Goal: Task Accomplishment & Management: Complete application form

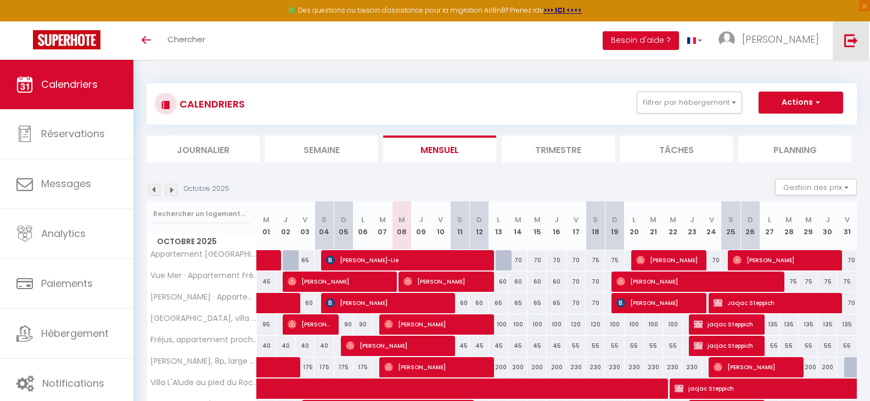
click at [849, 38] on img at bounding box center [851, 40] width 14 height 14
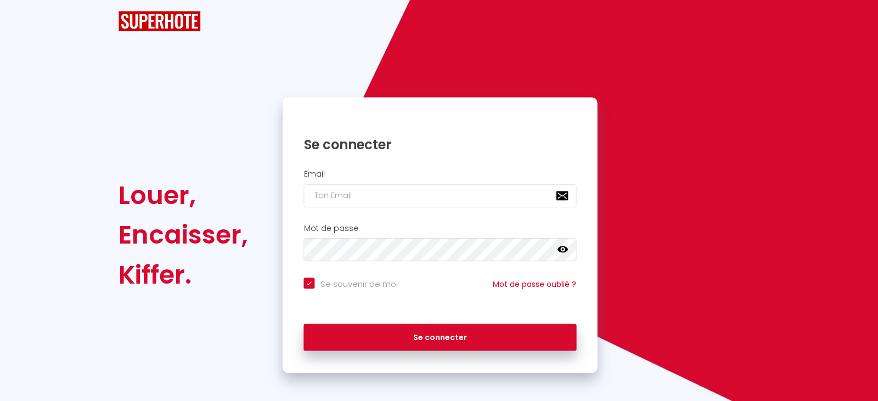
checkbox input "true"
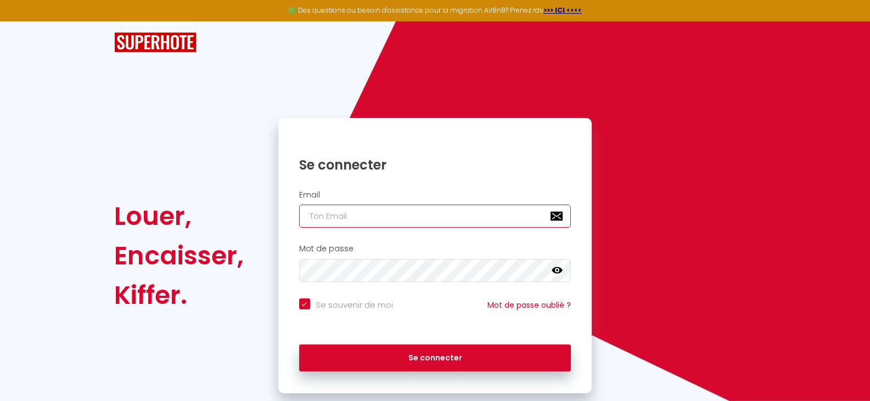
type input "[EMAIL_ADDRESS][DOMAIN_NAME]"
checkbox input "true"
click at [478, 216] on input "[EMAIL_ADDRESS][DOMAIN_NAME]" at bounding box center [435, 216] width 272 height 23
type input "[PERSON_NAME][EMAIL_ADDRESS][DOMAIN_NAME]"
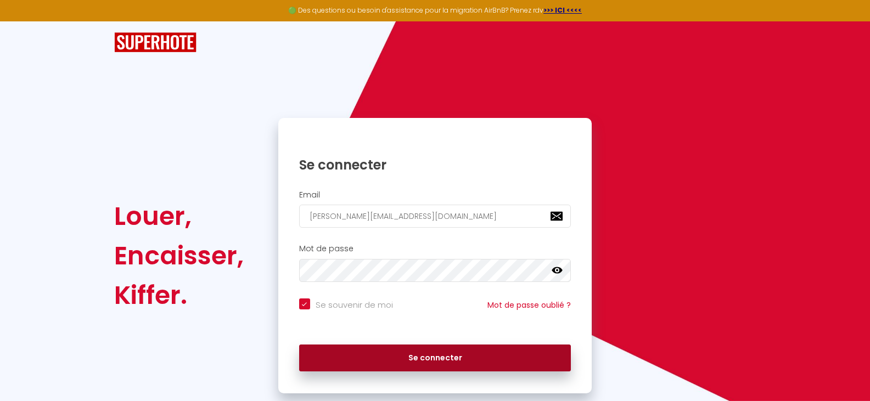
click at [445, 355] on button "Se connecter" at bounding box center [435, 358] width 272 height 27
checkbox input "true"
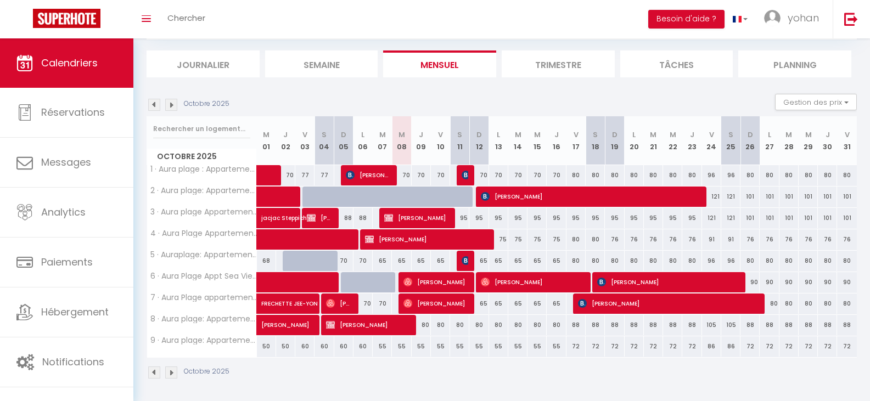
scroll to position [66, 0]
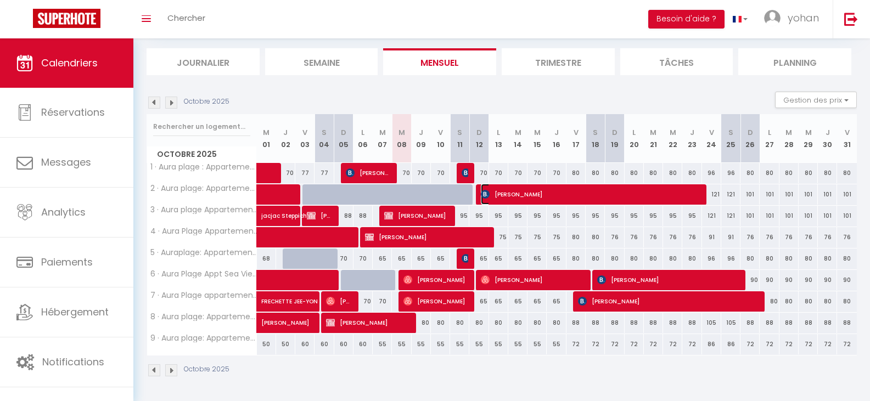
click at [576, 187] on span "[PERSON_NAME]" at bounding box center [590, 194] width 218 height 21
select select "OK"
select select "KO"
select select "0"
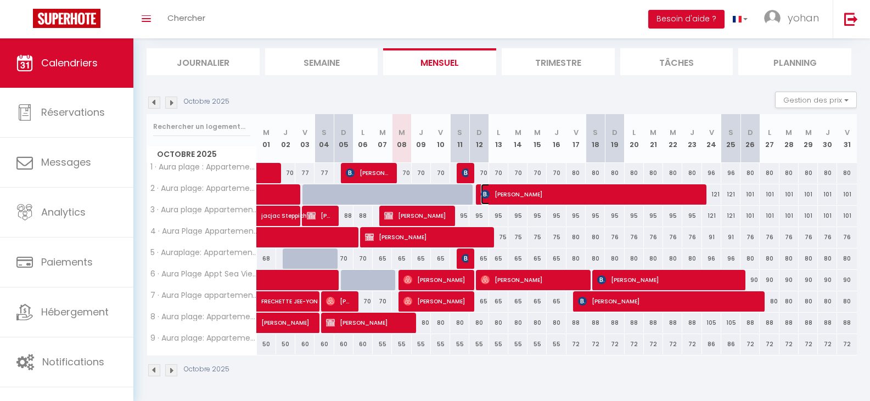
select select "1"
select select
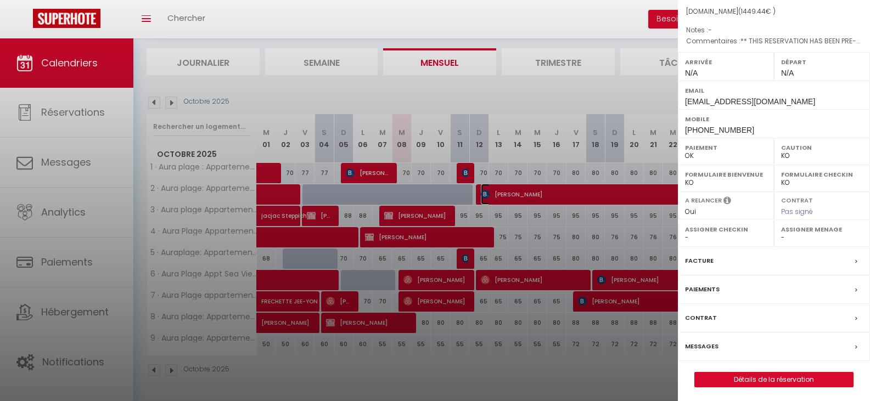
scroll to position [110, 0]
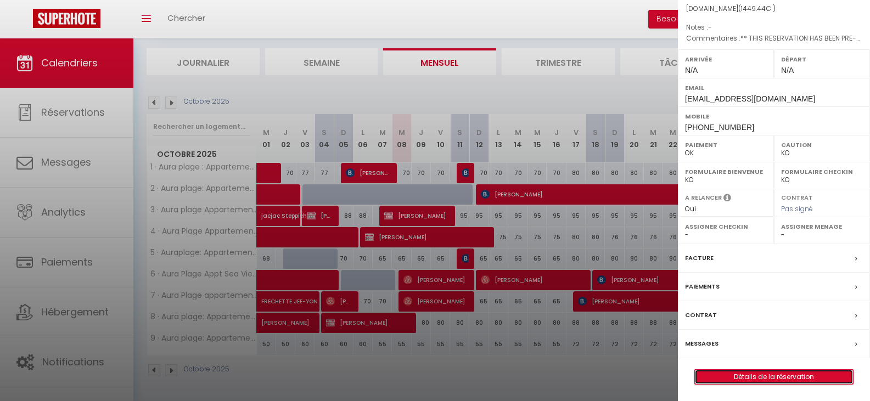
click at [774, 374] on link "Détails de la réservation" at bounding box center [774, 377] width 158 height 14
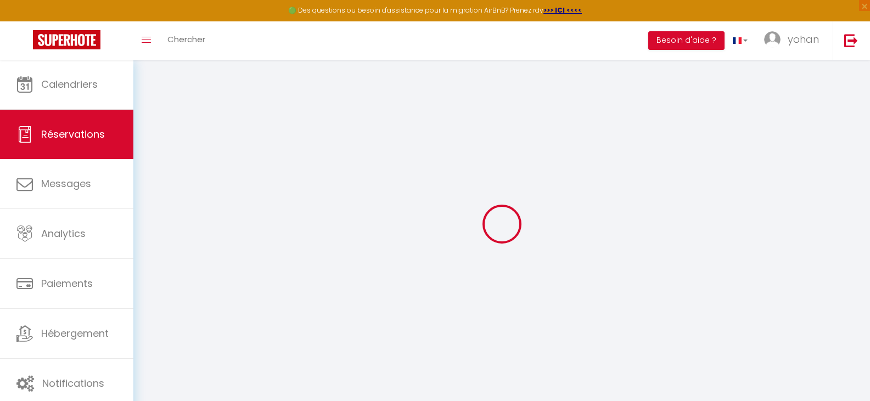
type input "[PERSON_NAME]"
type input "[DEMOGRAPHIC_DATA]"
type input "[EMAIL_ADDRESS][DOMAIN_NAME]"
type input "[PHONE_NUMBER]"
select select "BE"
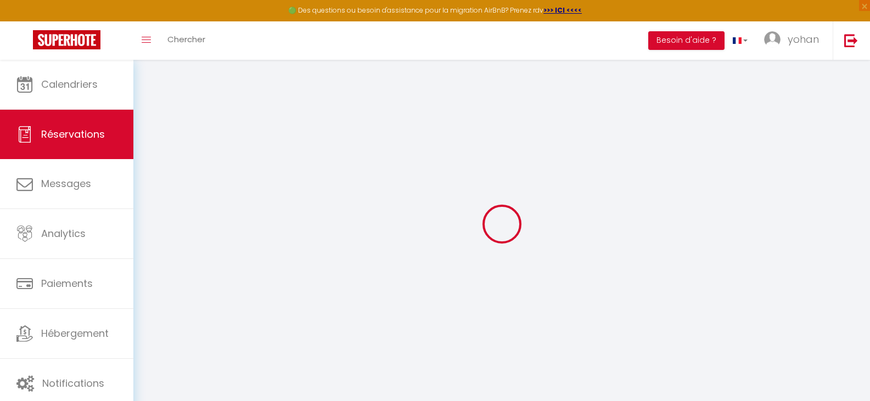
type input "209.64"
type input "19.57"
select select "56053"
select select "1"
select select
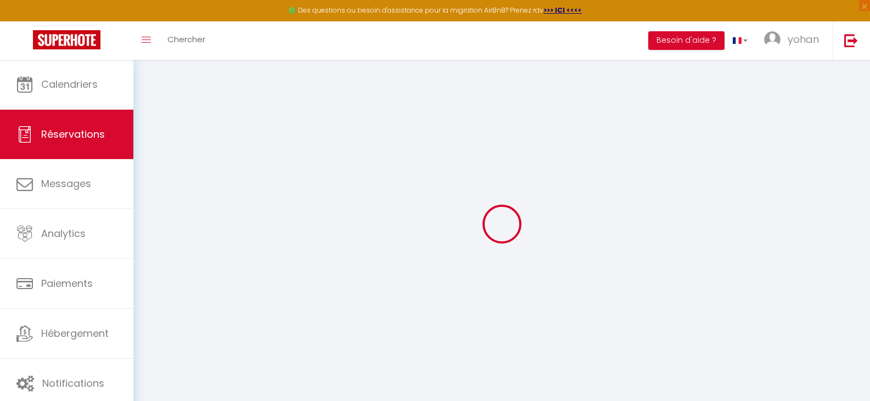
select select
type input "2"
select select "12"
select select
type input "1317.6"
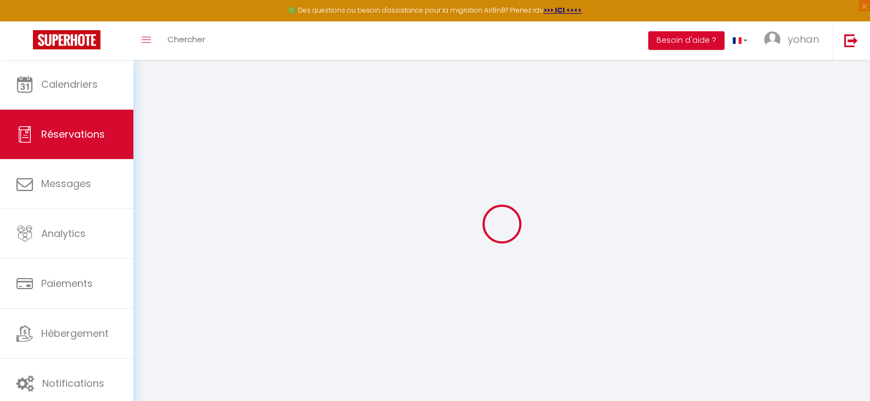
checkbox input "false"
type input "0"
select select "2"
type input "0"
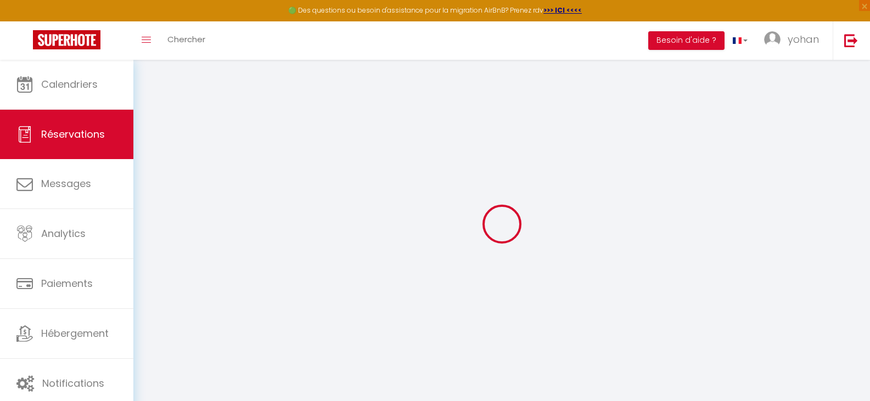
type input "0"
select select
select select "14"
checkbox input "false"
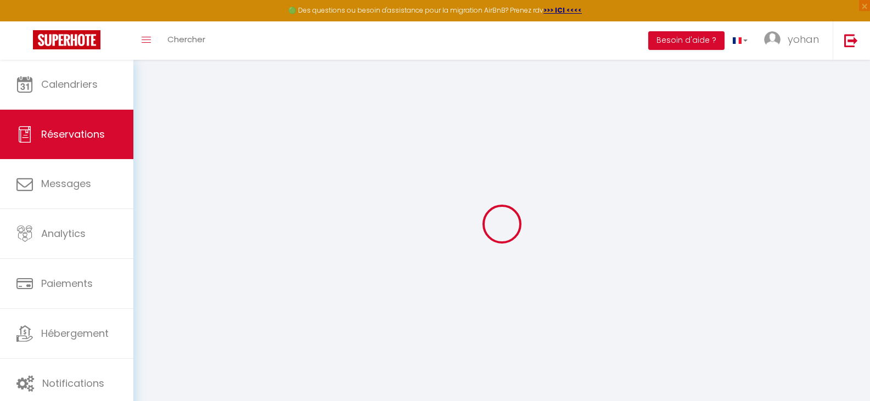
select select
checkbox input "false"
select select
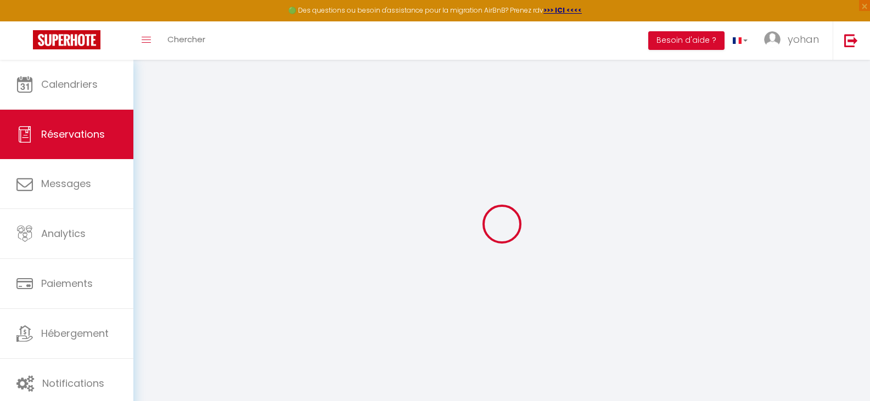
checkbox input "false"
select select
checkbox input "false"
type textarea "** THIS RESERVATION HAS BEEN PRE-PAID ** Je voyage pour affaires et il est poss…"
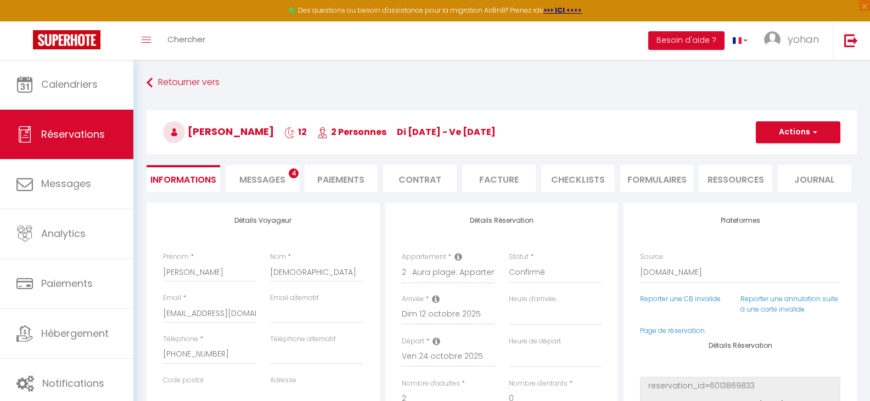
type input "80"
type input "51.84"
select select
checkbox input "false"
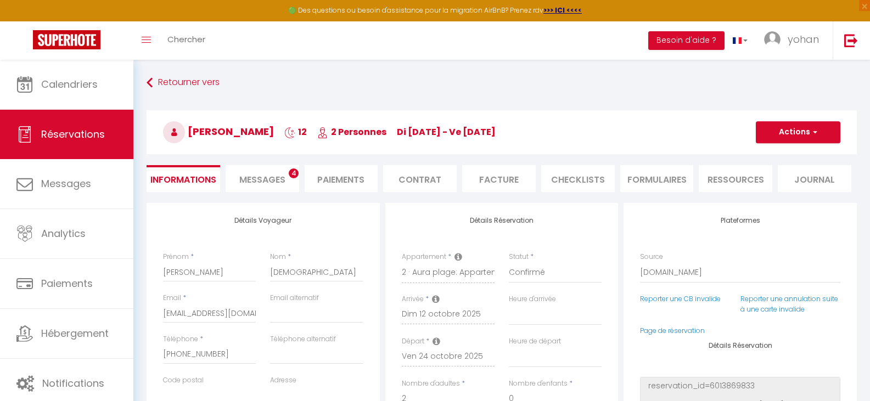
select select
click at [257, 181] on span "Messages" at bounding box center [262, 179] width 46 height 13
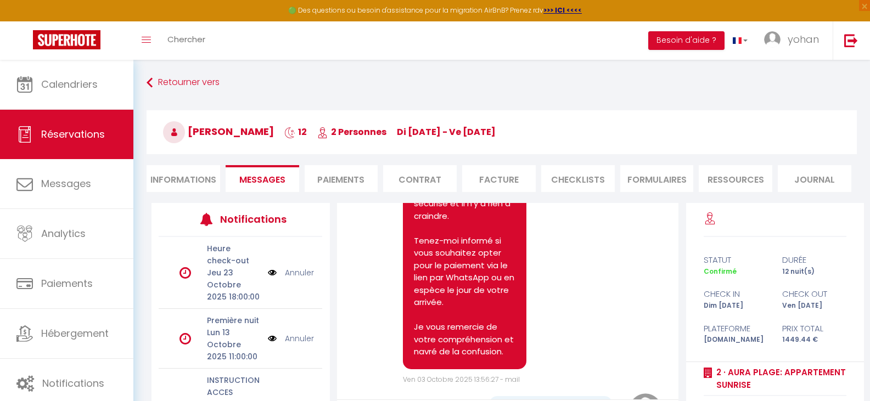
scroll to position [1427, 0]
